Goal: Information Seeking & Learning: Learn about a topic

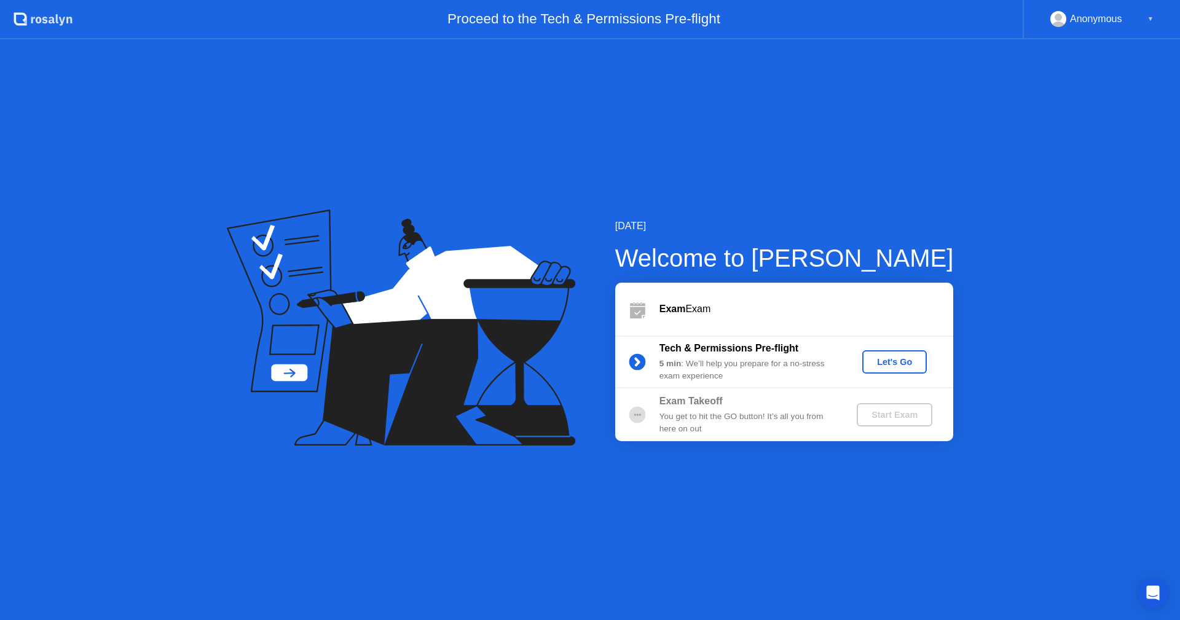
click at [884, 360] on div "Let's Go" at bounding box center [894, 362] width 55 height 10
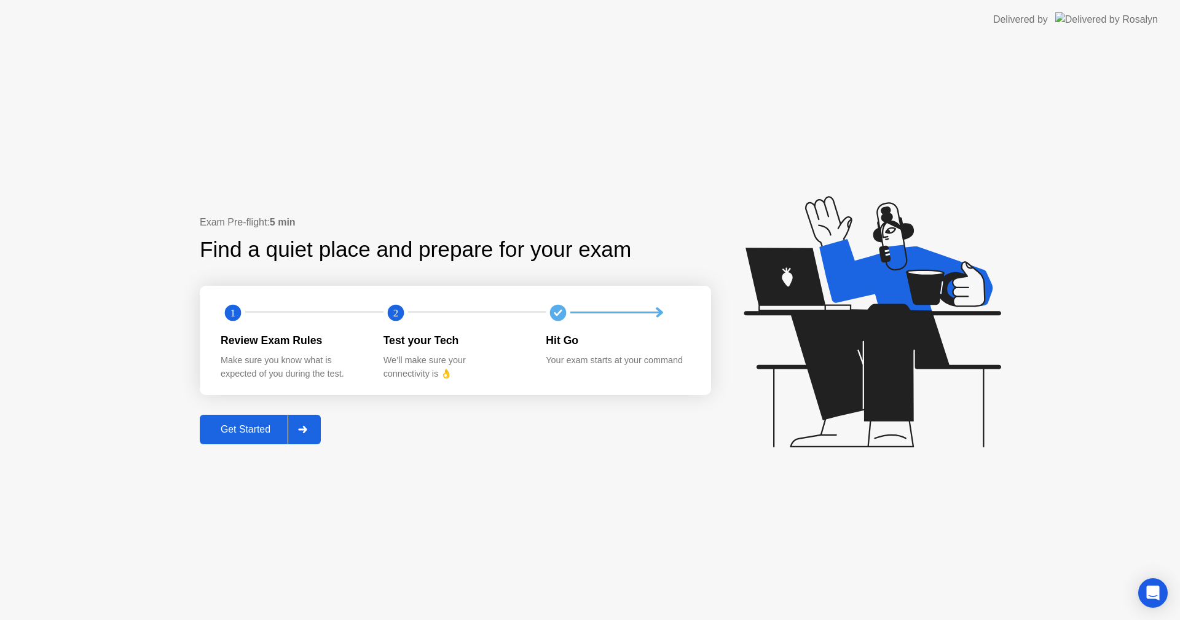
click at [235, 418] on button "Get Started" at bounding box center [260, 429] width 121 height 29
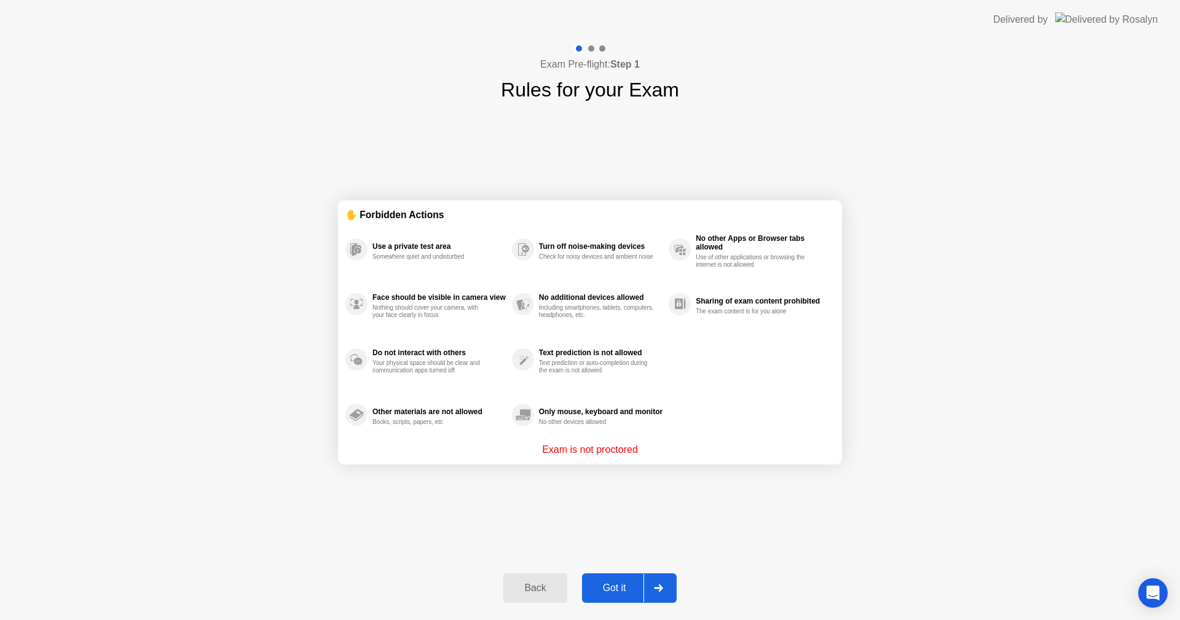
click at [600, 579] on button "Got it" at bounding box center [629, 587] width 95 height 29
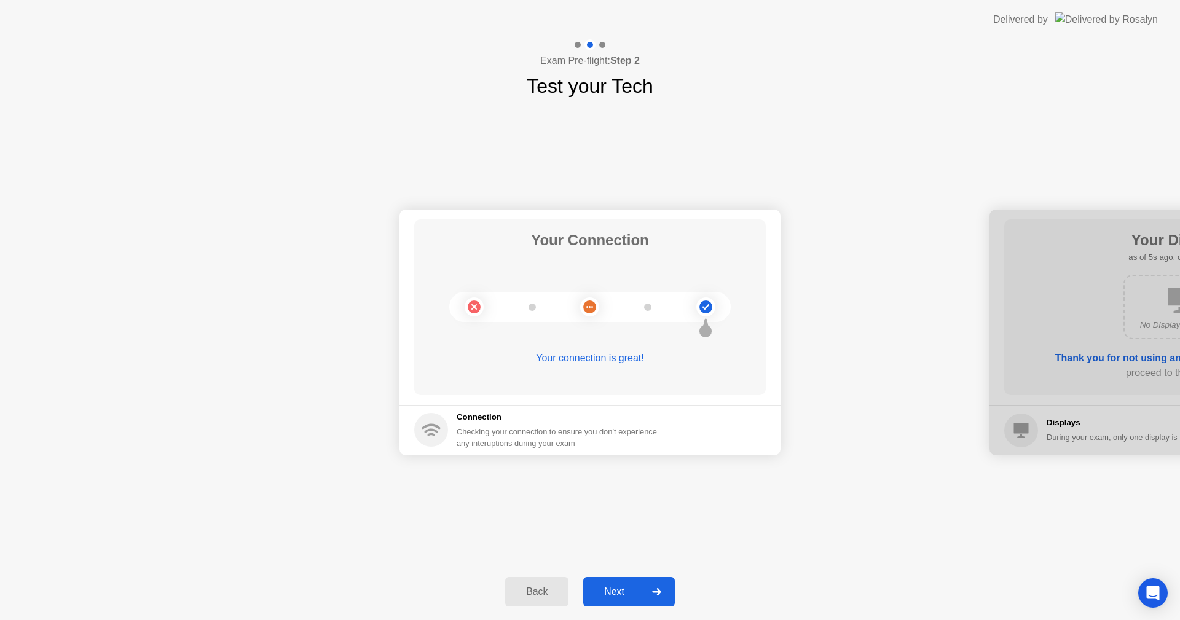
click at [605, 591] on div "Next" at bounding box center [614, 591] width 55 height 11
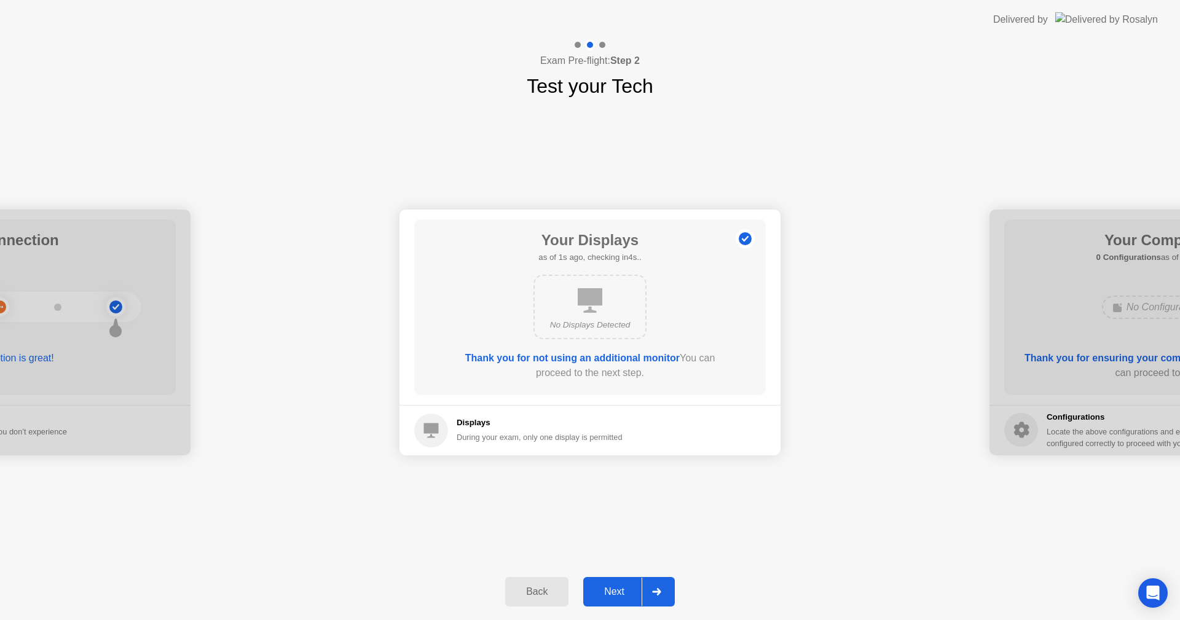
click at [605, 591] on div "Next" at bounding box center [614, 591] width 55 height 11
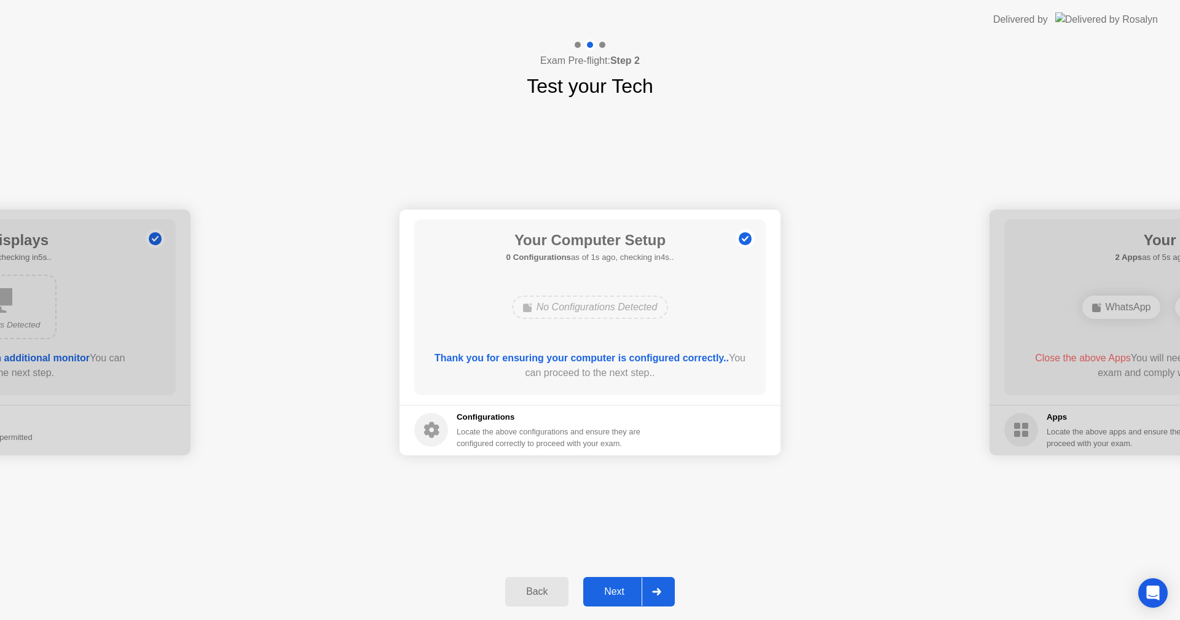
click at [605, 591] on div "Next" at bounding box center [614, 591] width 55 height 11
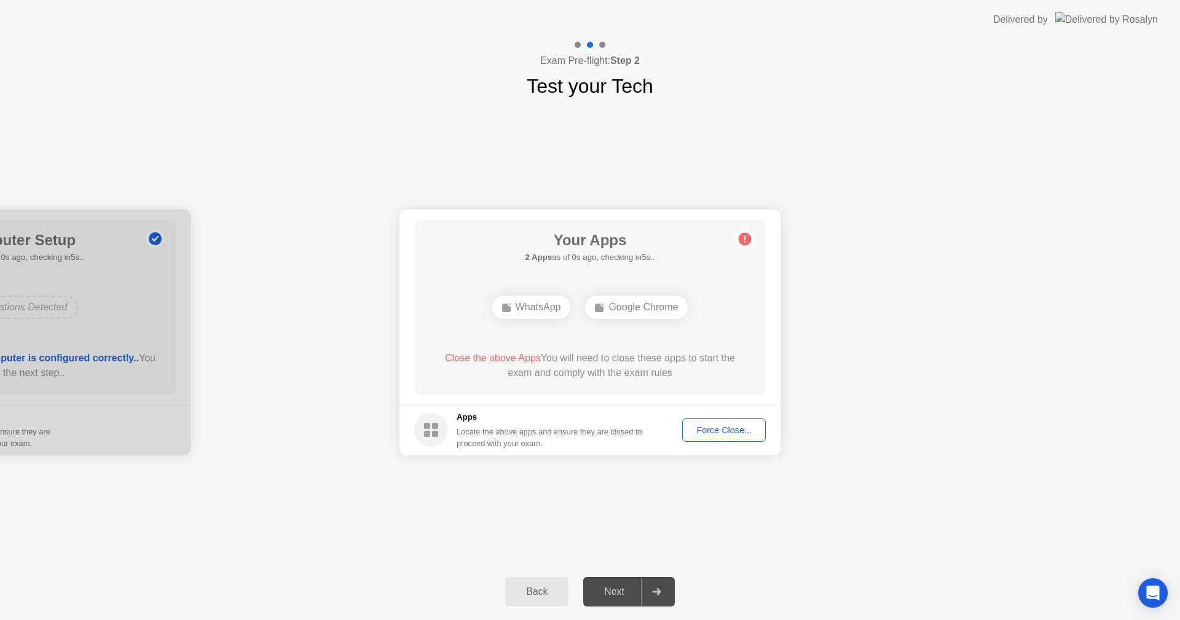
click at [721, 434] on div "Force Close..." at bounding box center [723, 430] width 75 height 10
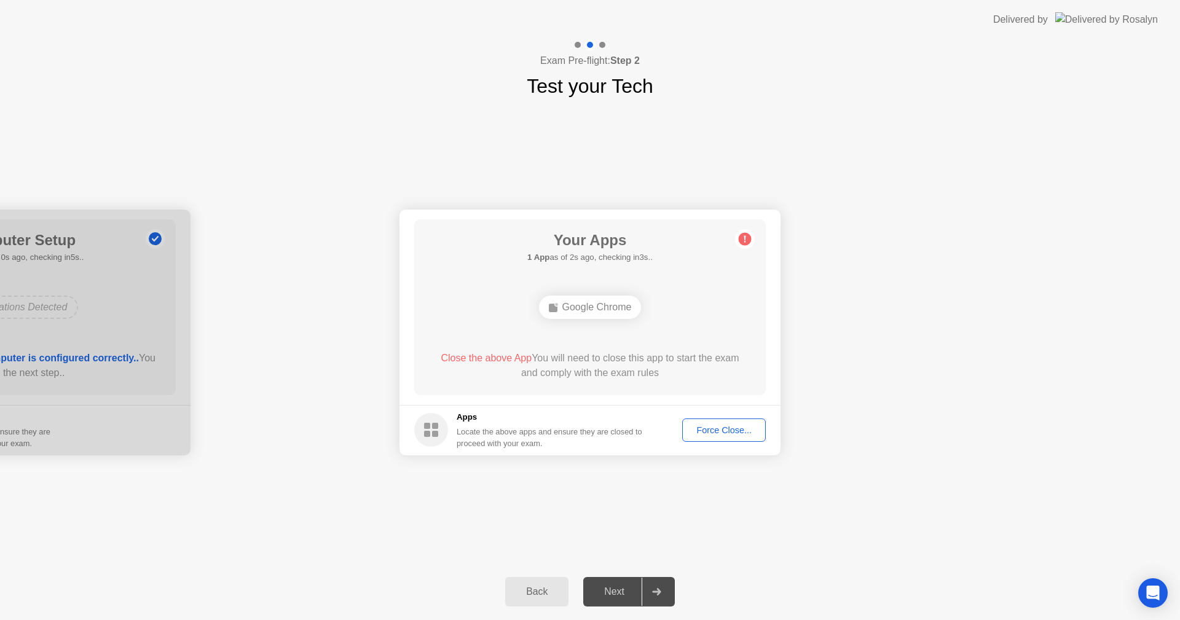
click at [707, 429] on div "Force Close..." at bounding box center [723, 430] width 75 height 10
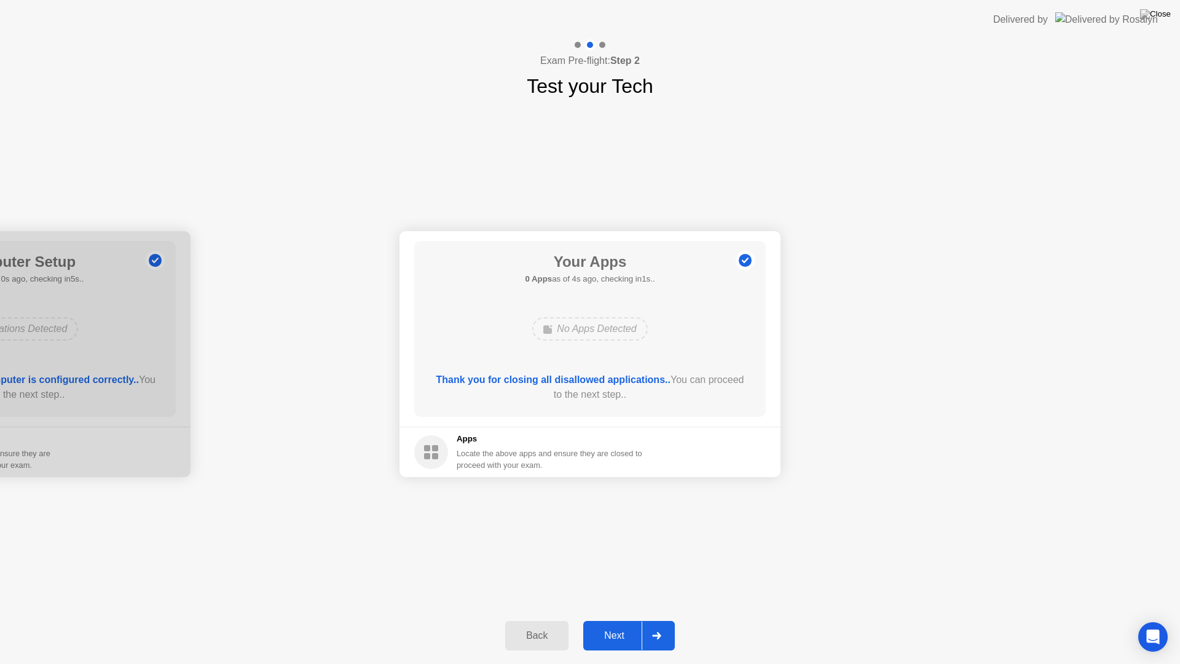
click at [604, 619] on div "Next" at bounding box center [614, 635] width 55 height 11
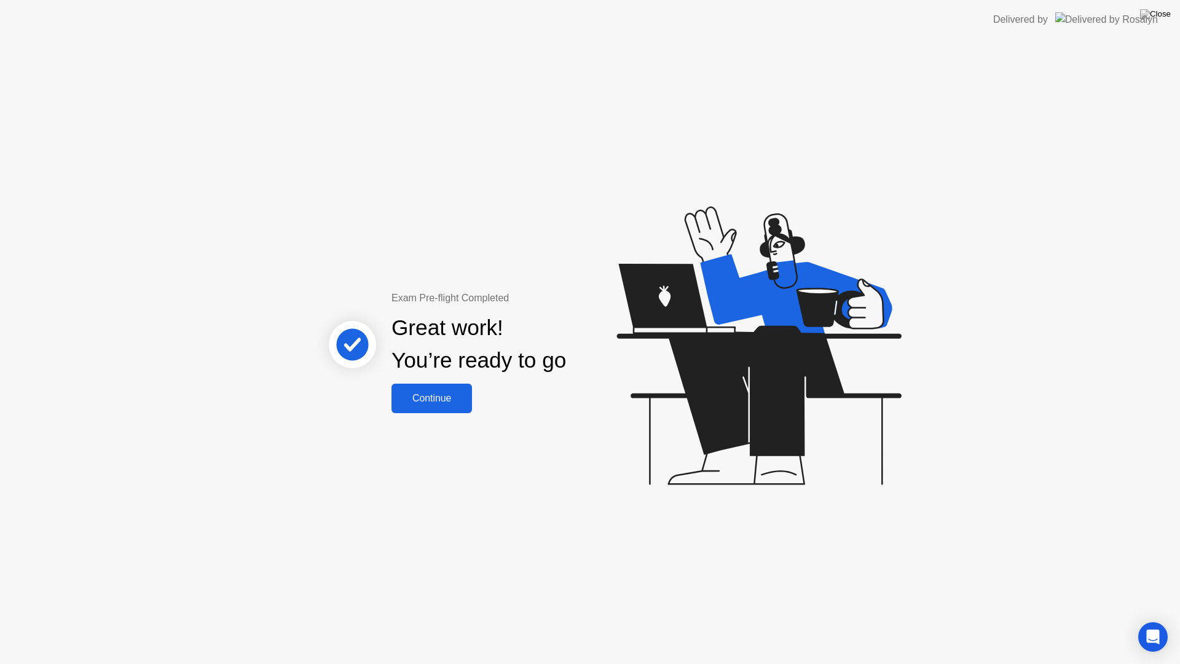
click at [442, 399] on div "Continue" at bounding box center [431, 398] width 73 height 11
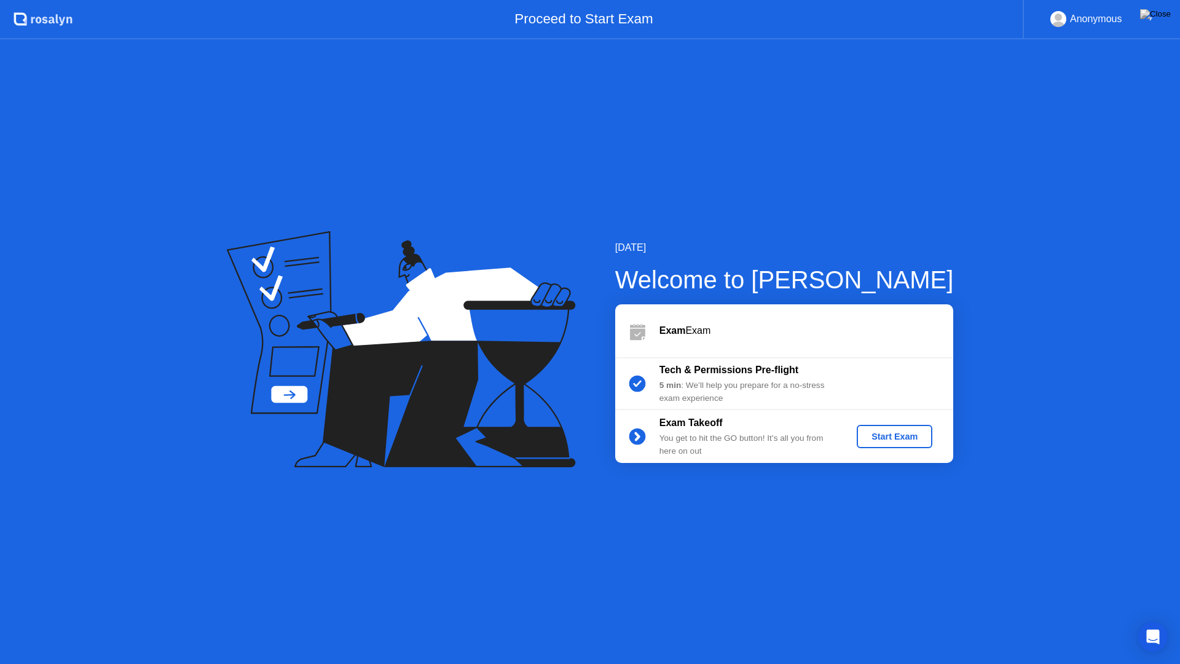
click at [882, 441] on div "Start Exam" at bounding box center [894, 436] width 66 height 10
